Goal: Task Accomplishment & Management: Manage account settings

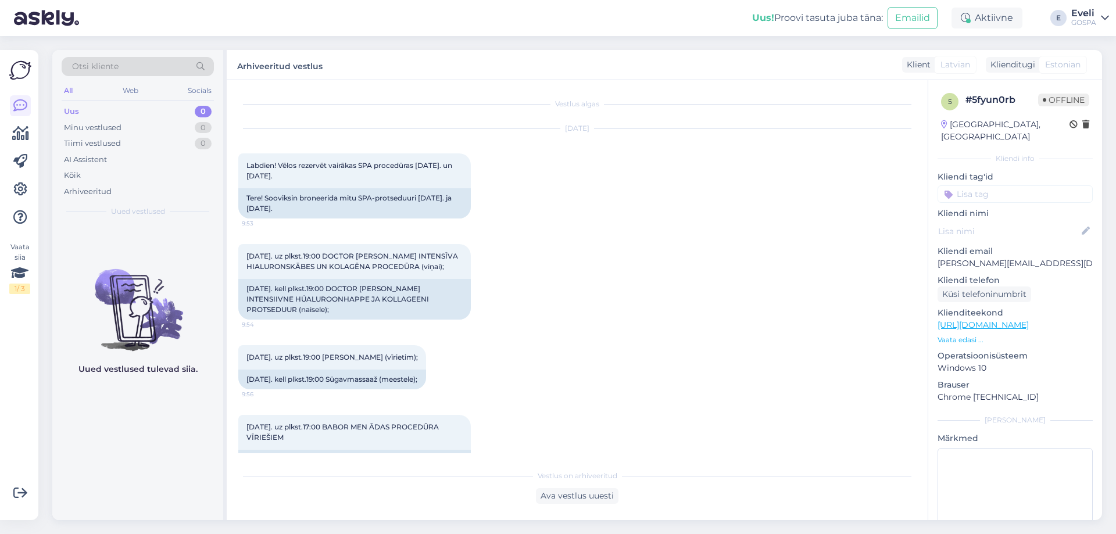
scroll to position [734, 0]
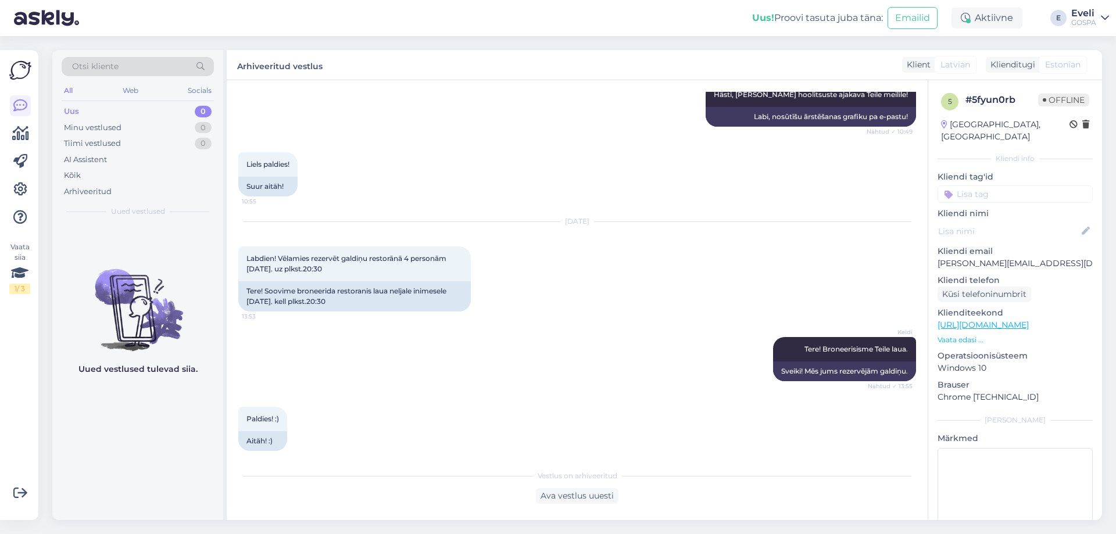
click at [1080, 11] on div "Eveli" at bounding box center [1084, 13] width 25 height 9
click at [1019, 97] on div "Logi välja" at bounding box center [1005, 99] width 207 height 21
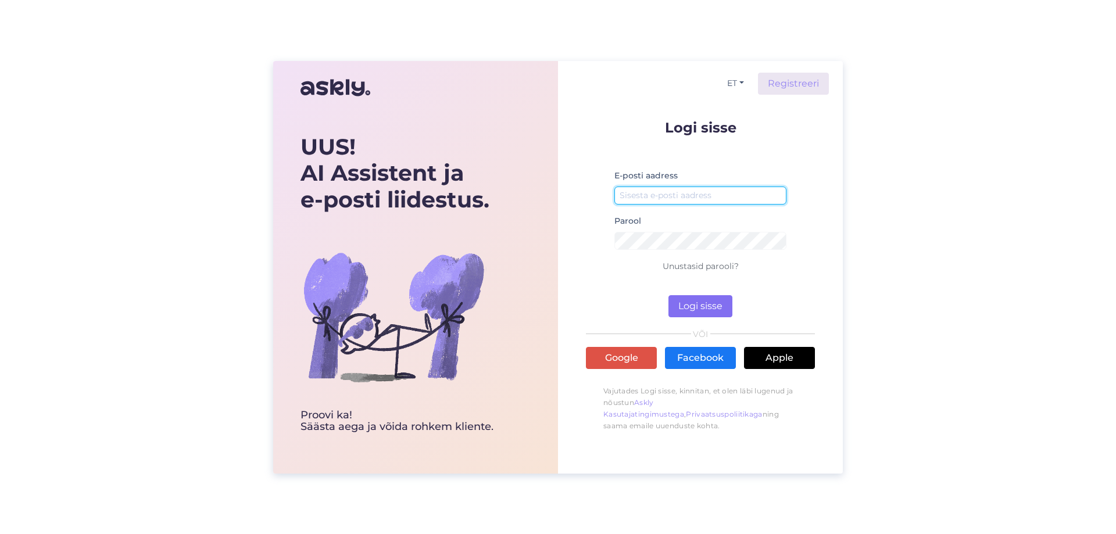
type input "info@gospa.ee"
click at [707, 306] on button "Logi sisse" at bounding box center [701, 306] width 64 height 22
